Goal: Task Accomplishment & Management: Manage account settings

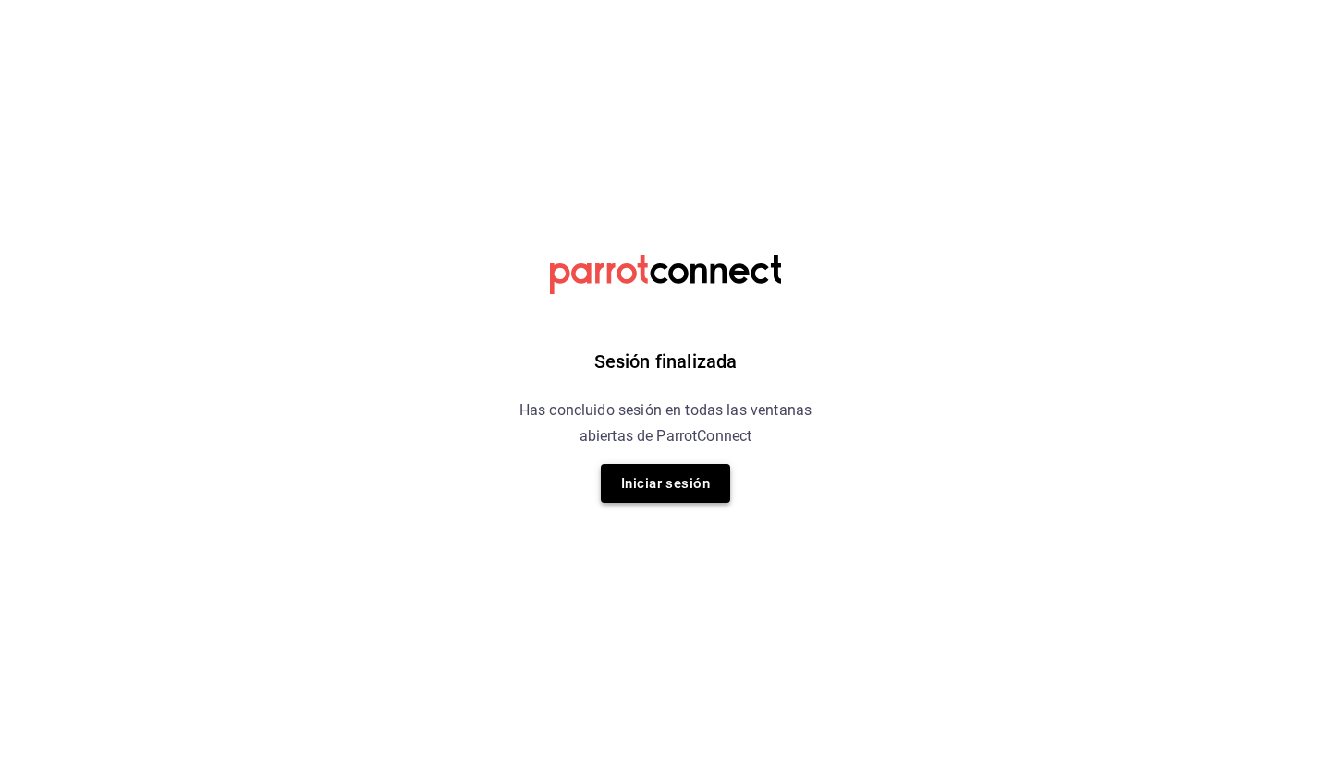
click at [691, 492] on button "Iniciar sesión" at bounding box center [665, 483] width 129 height 39
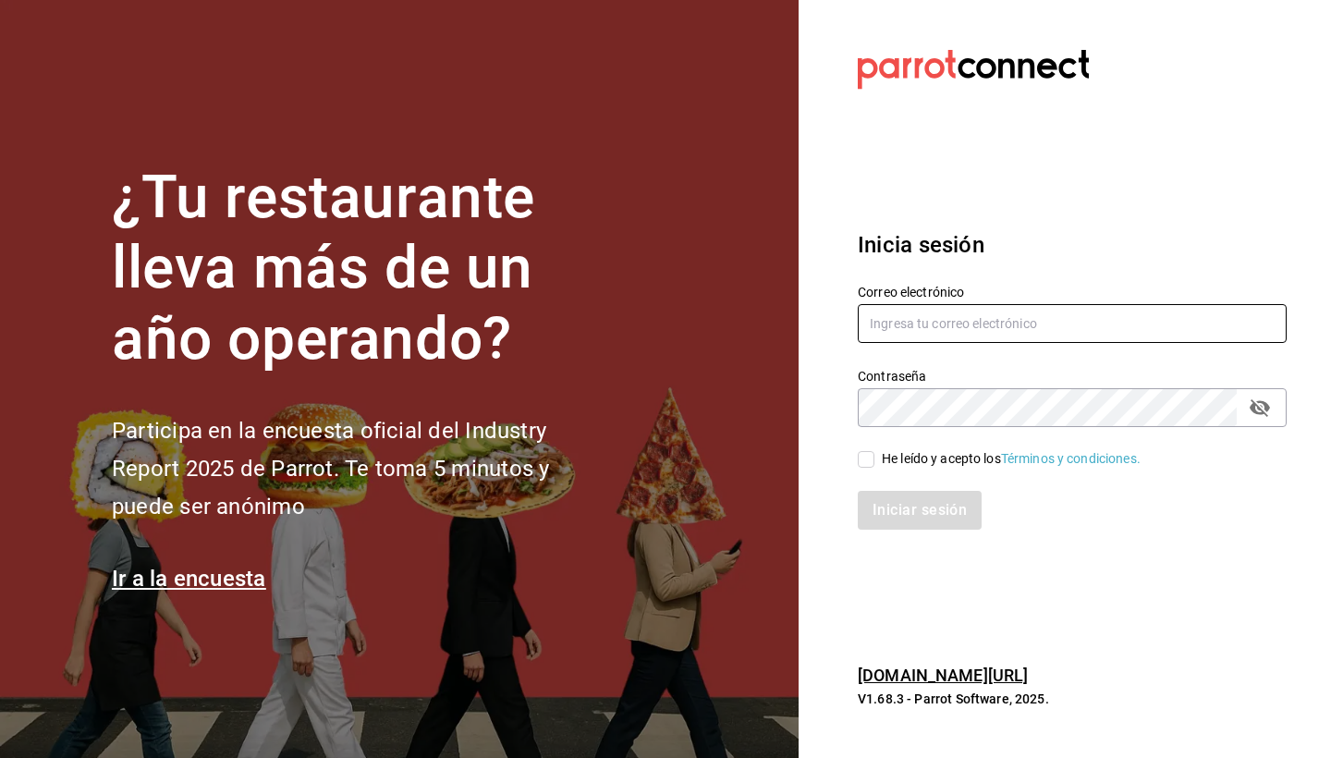
type input "[EMAIL_ADDRESS][DOMAIN_NAME]"
click at [930, 457] on div "He leído y acepto los Términos y condiciones." at bounding box center [1011, 458] width 259 height 19
click at [875, 457] on input "He leído y acepto los Términos y condiciones." at bounding box center [866, 459] width 17 height 17
checkbox input "true"
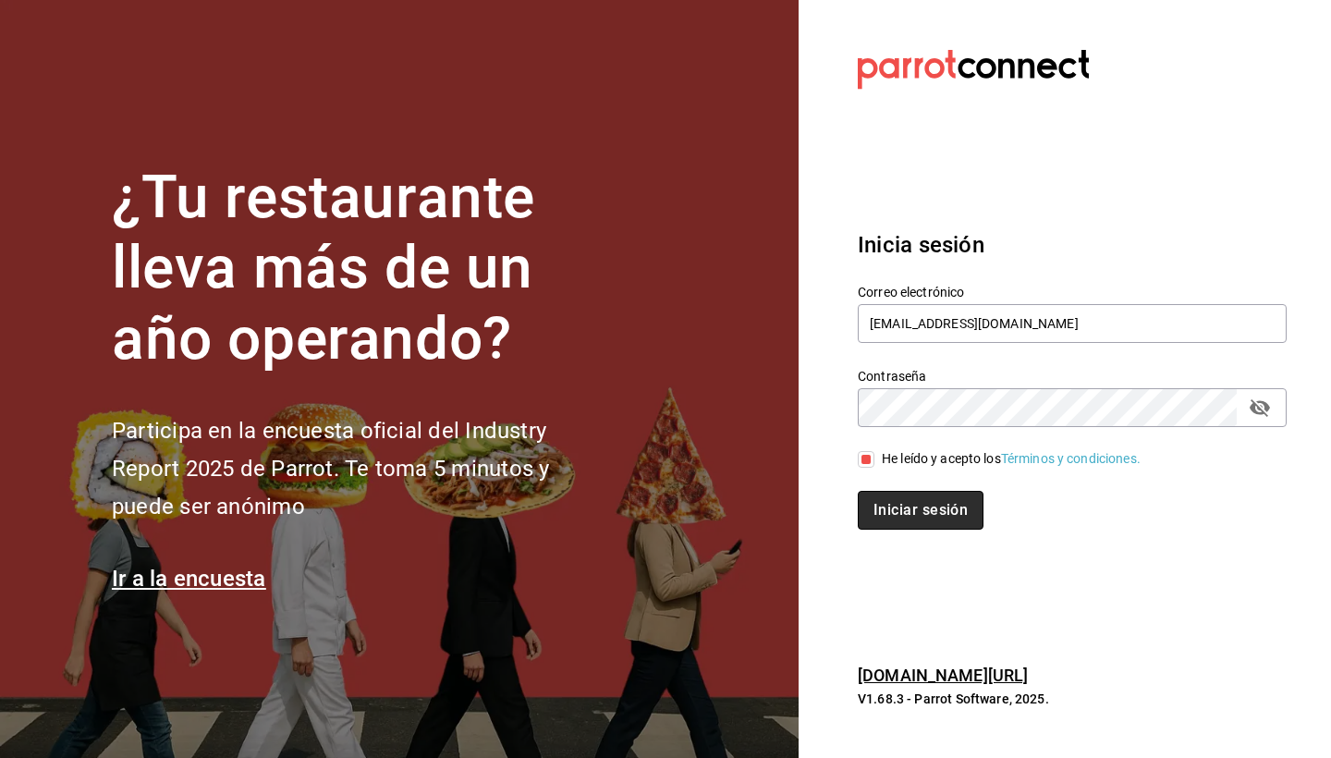
click at [920, 511] on button "Iniciar sesión" at bounding box center [921, 510] width 126 height 39
